Goal: Information Seeking & Learning: Learn about a topic

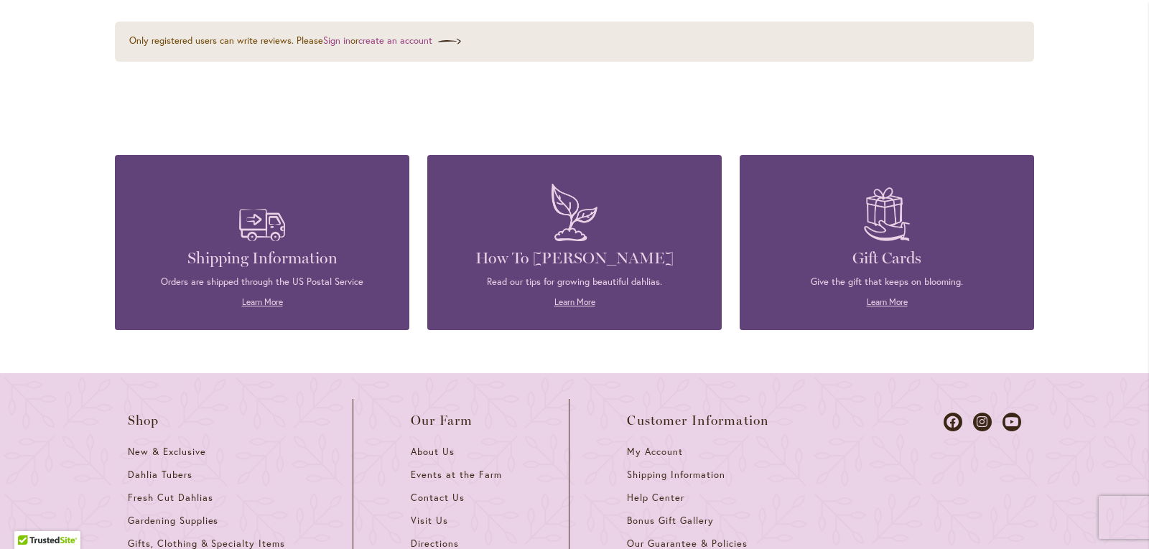
scroll to position [3232, 0]
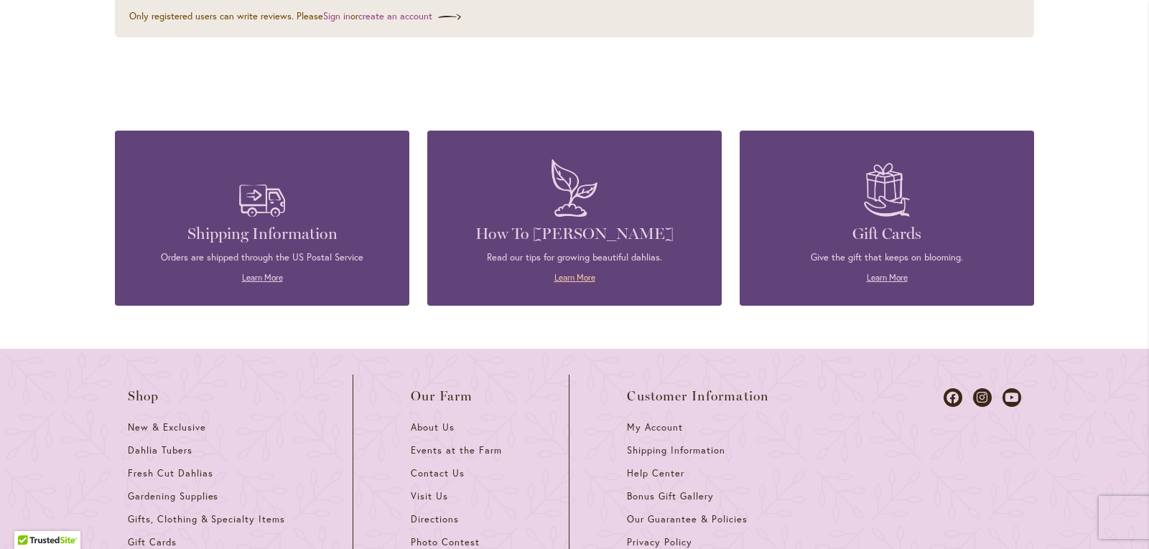
click at [570, 274] on link "Learn More" at bounding box center [574, 277] width 41 height 11
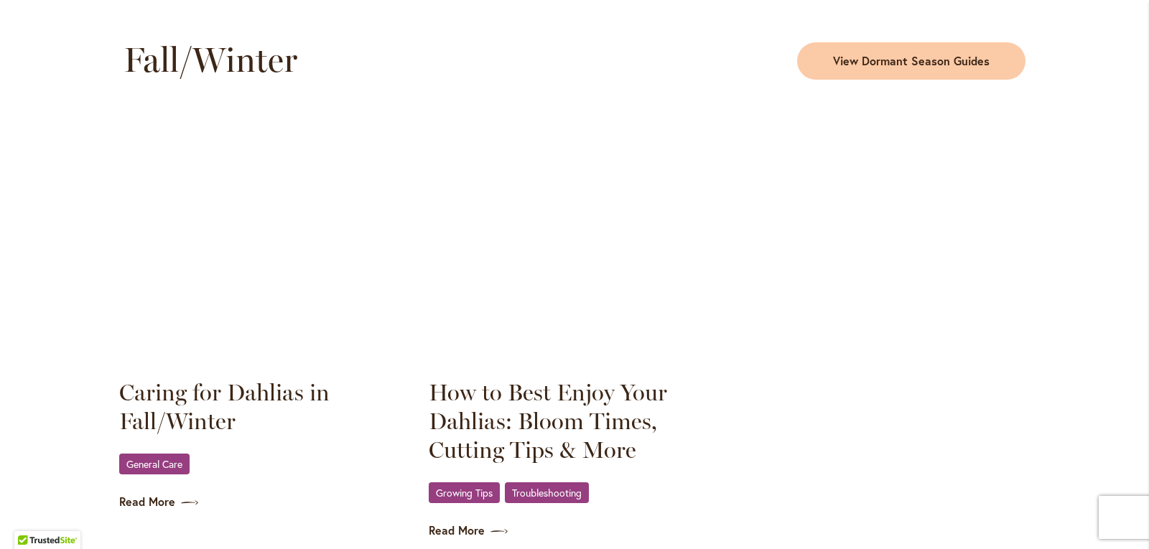
scroll to position [1939, 0]
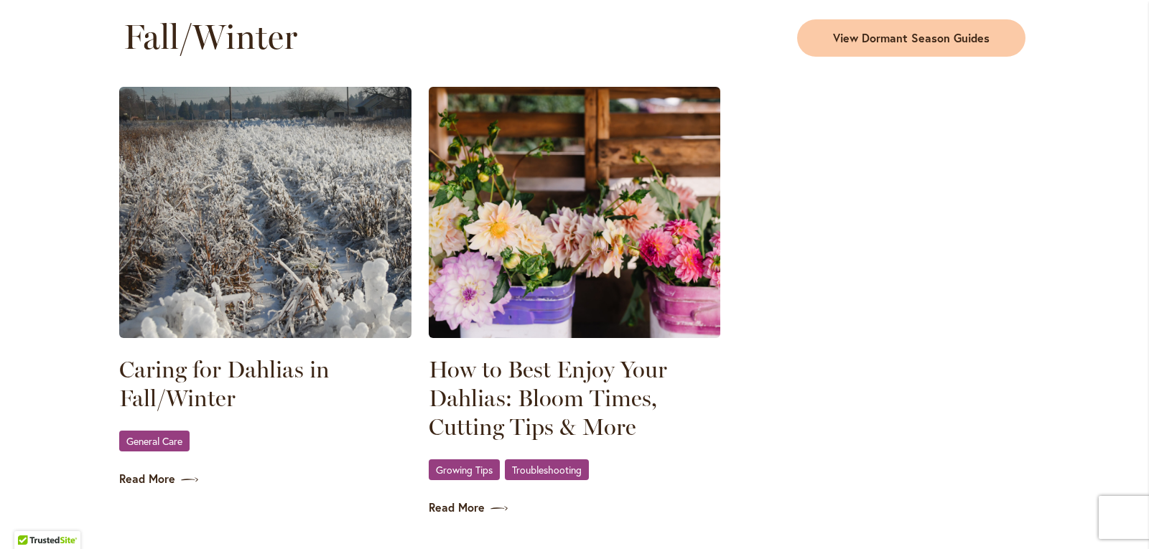
click at [539, 302] on img at bounding box center [575, 212] width 292 height 251
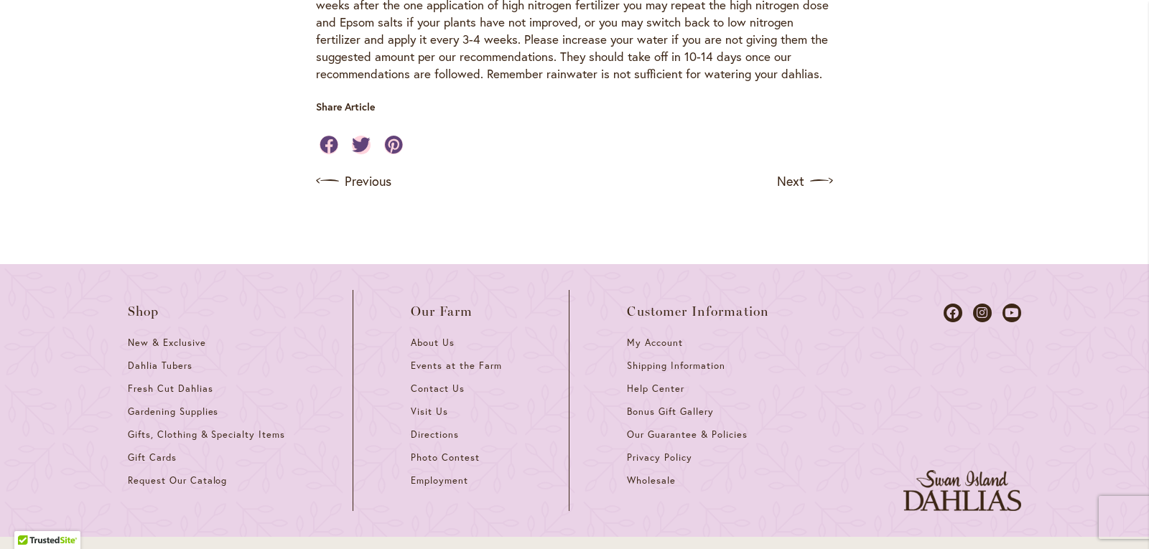
scroll to position [1723, 0]
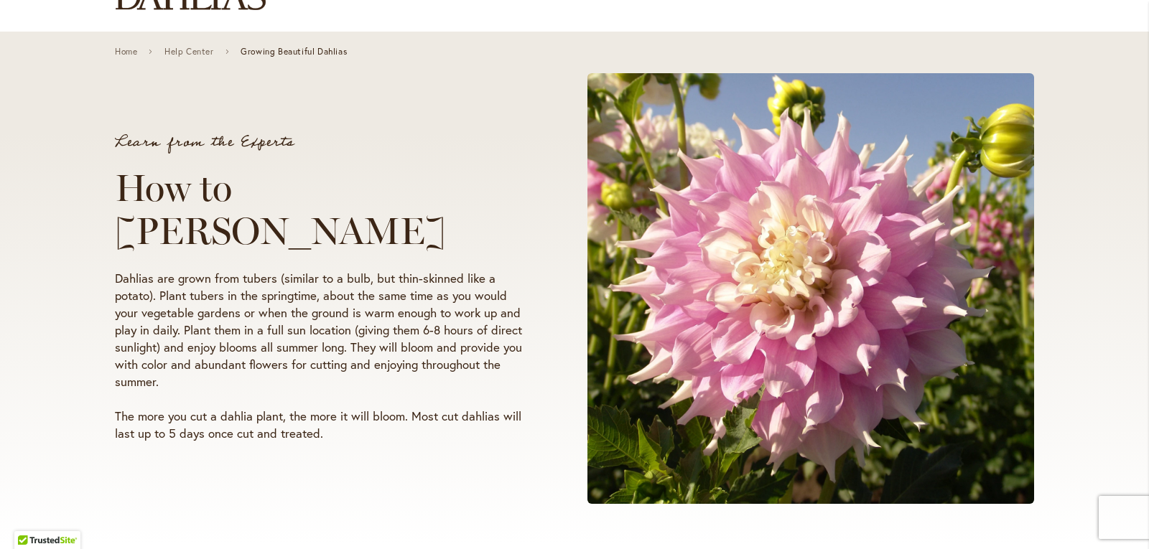
scroll to position [144, 0]
